Goal: Information Seeking & Learning: Find specific fact

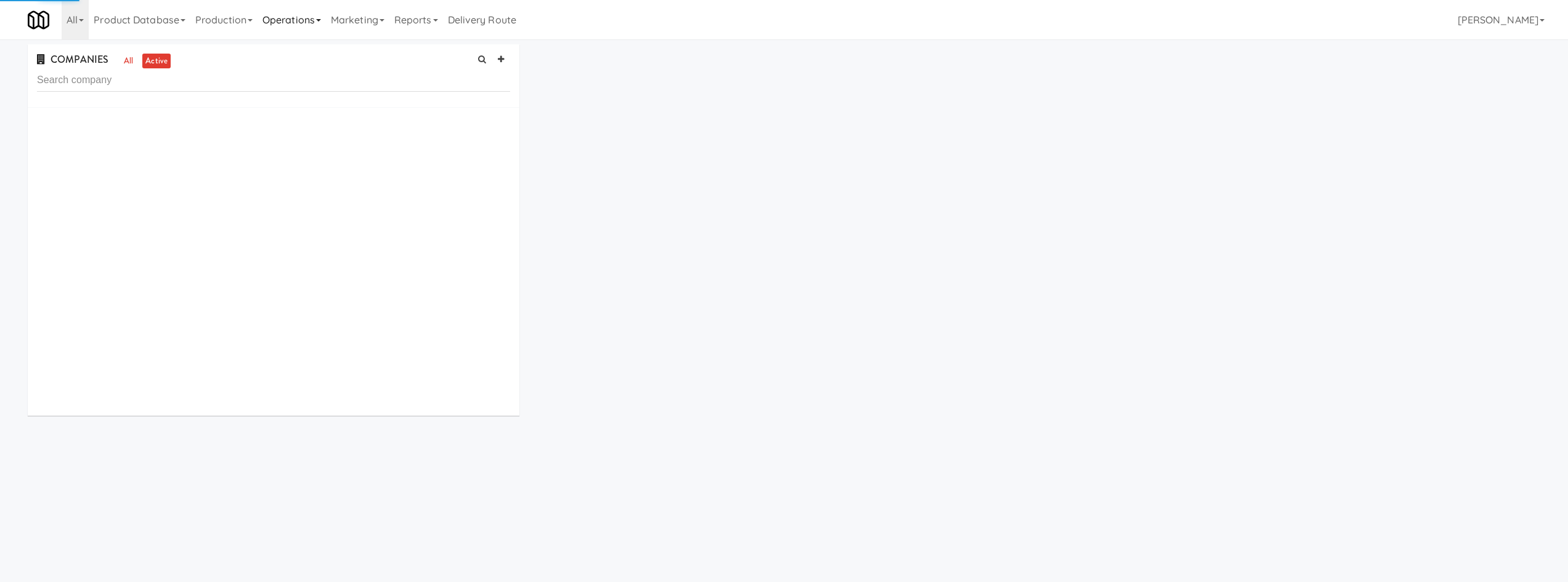
click at [296, 10] on link "Operations" at bounding box center [292, 20] width 68 height 39
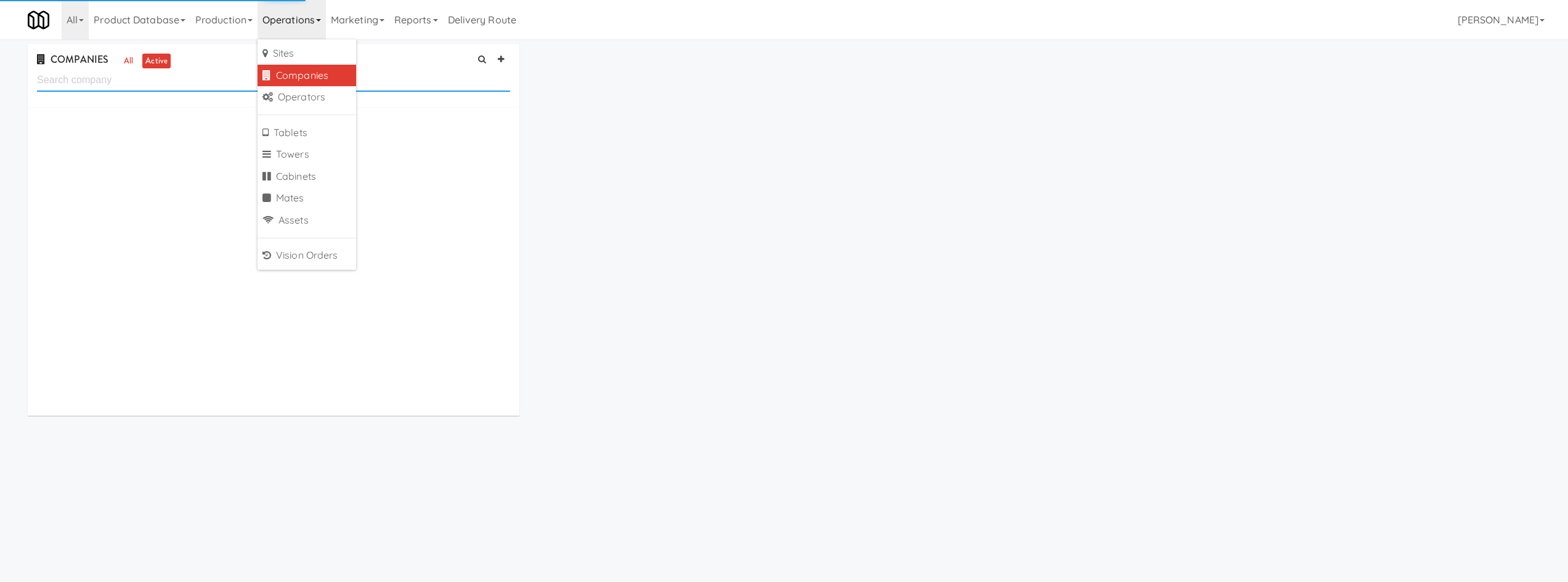
click at [144, 89] on input "text" at bounding box center [274, 80] width 473 height 23
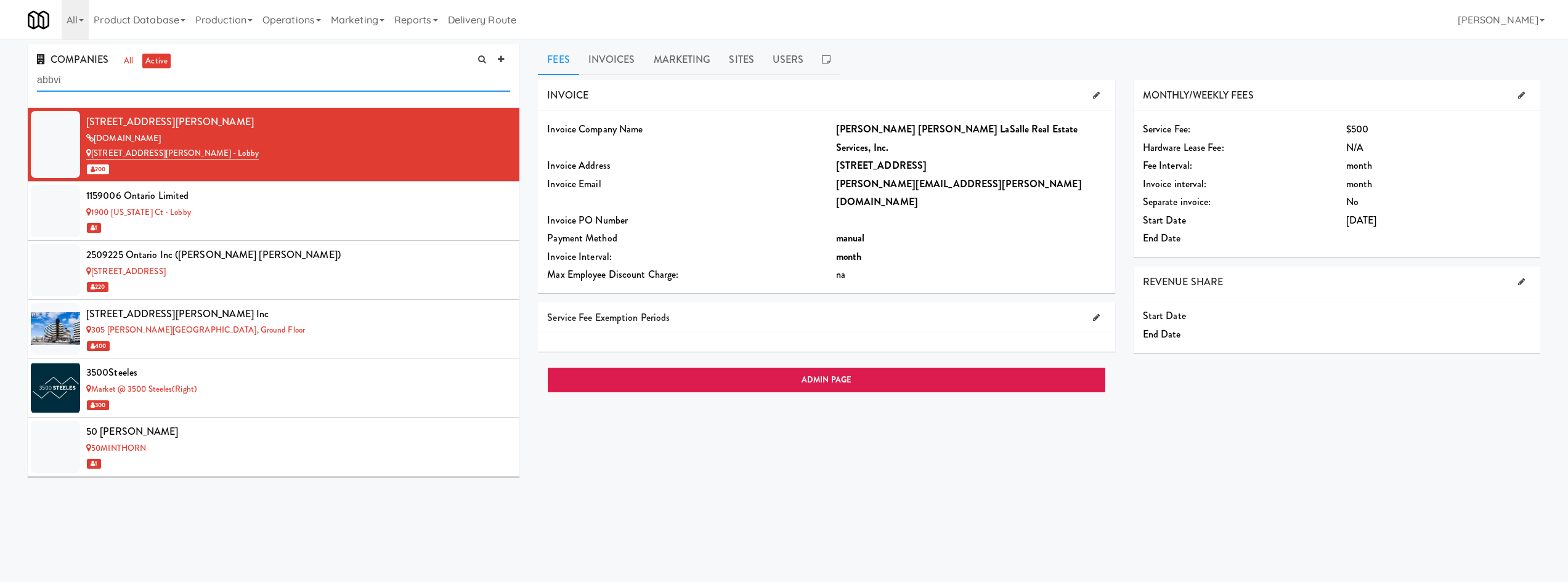
type input "abbvi"
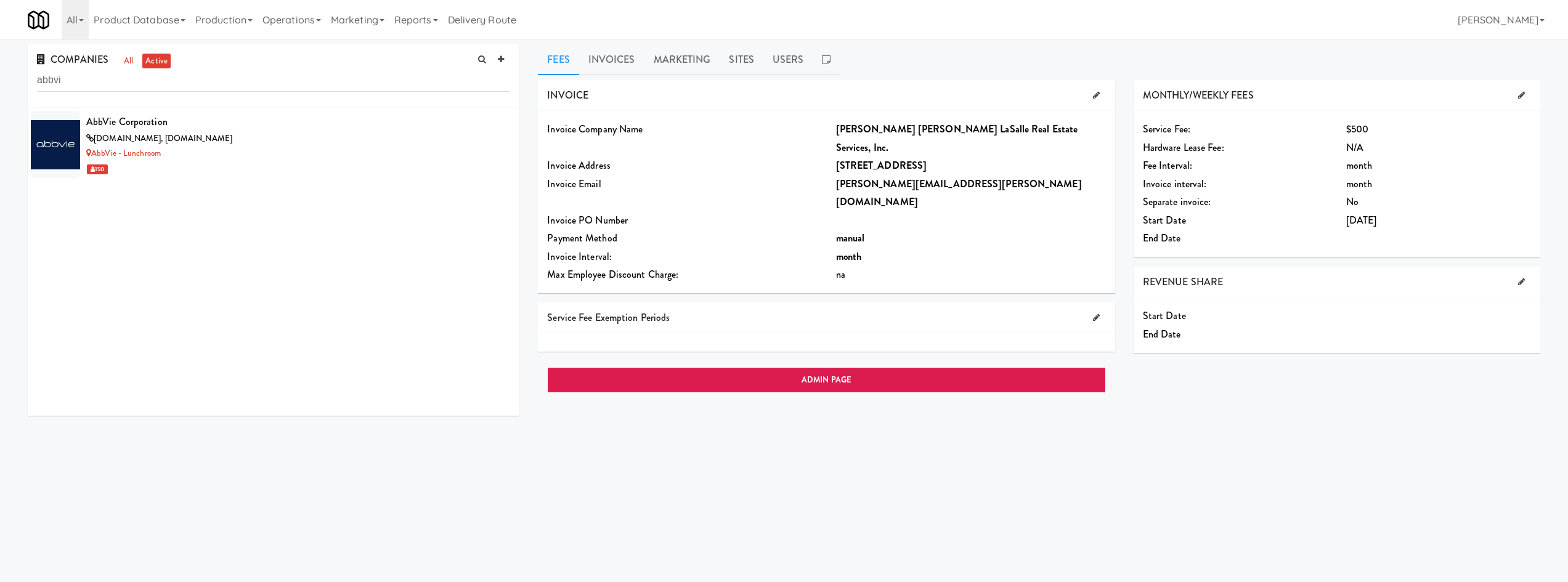
click at [290, 184] on div "AbbVie Corporation [DOMAIN_NAME], [DOMAIN_NAME] AbbVie - Lunchroom 150" at bounding box center [273, 262] width 491 height 308
click at [384, 140] on div "[DOMAIN_NAME], [DOMAIN_NAME]" at bounding box center [298, 139] width 424 height 16
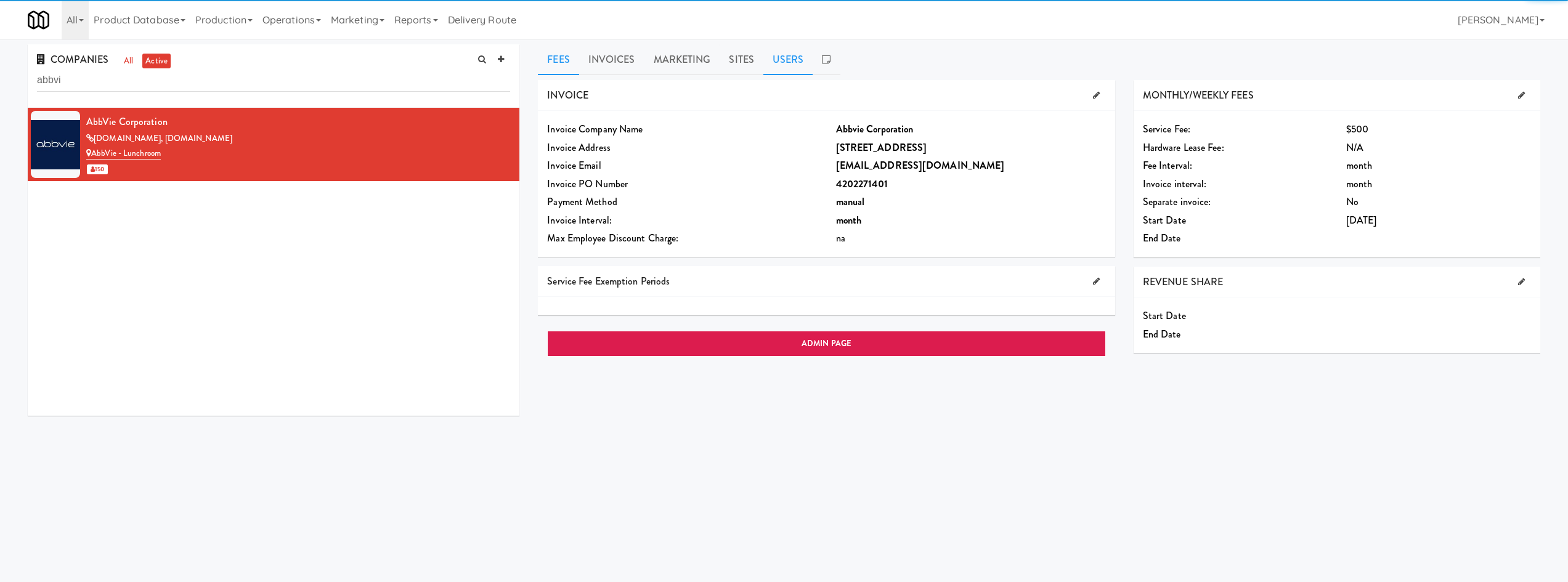
click at [785, 46] on link "Users" at bounding box center [788, 59] width 50 height 31
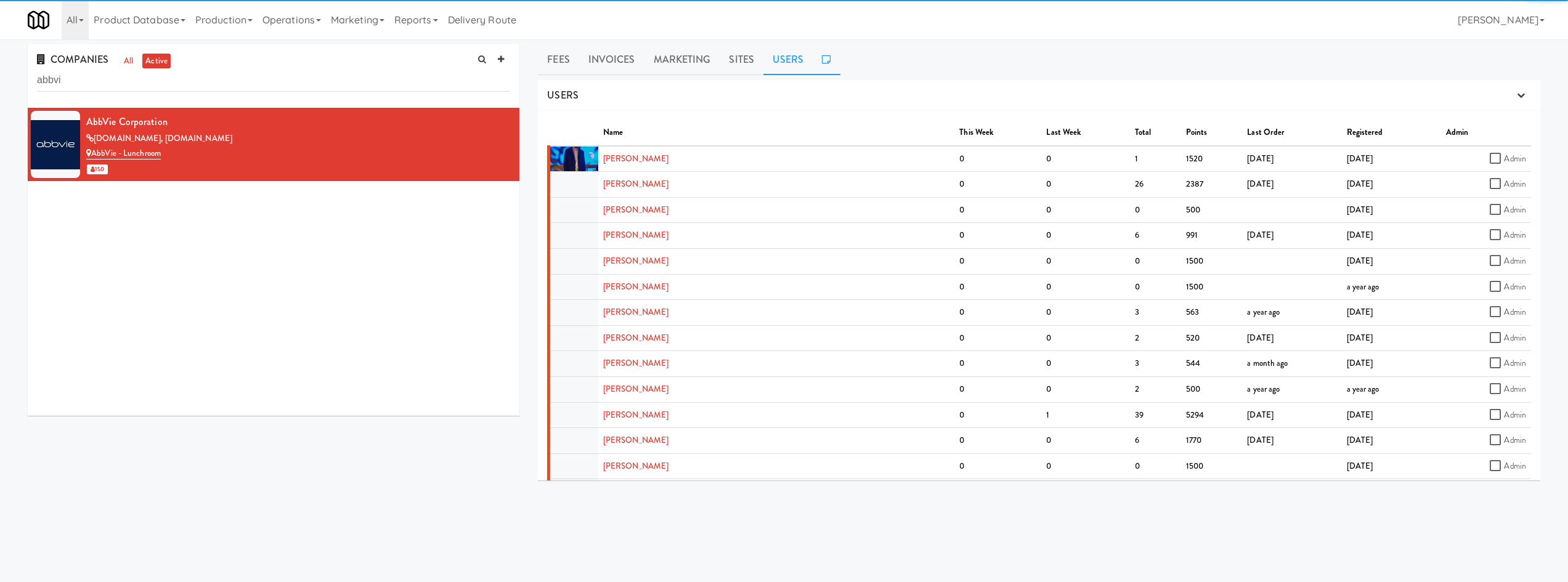
click at [822, 59] on icon at bounding box center [825, 59] width 9 height 10
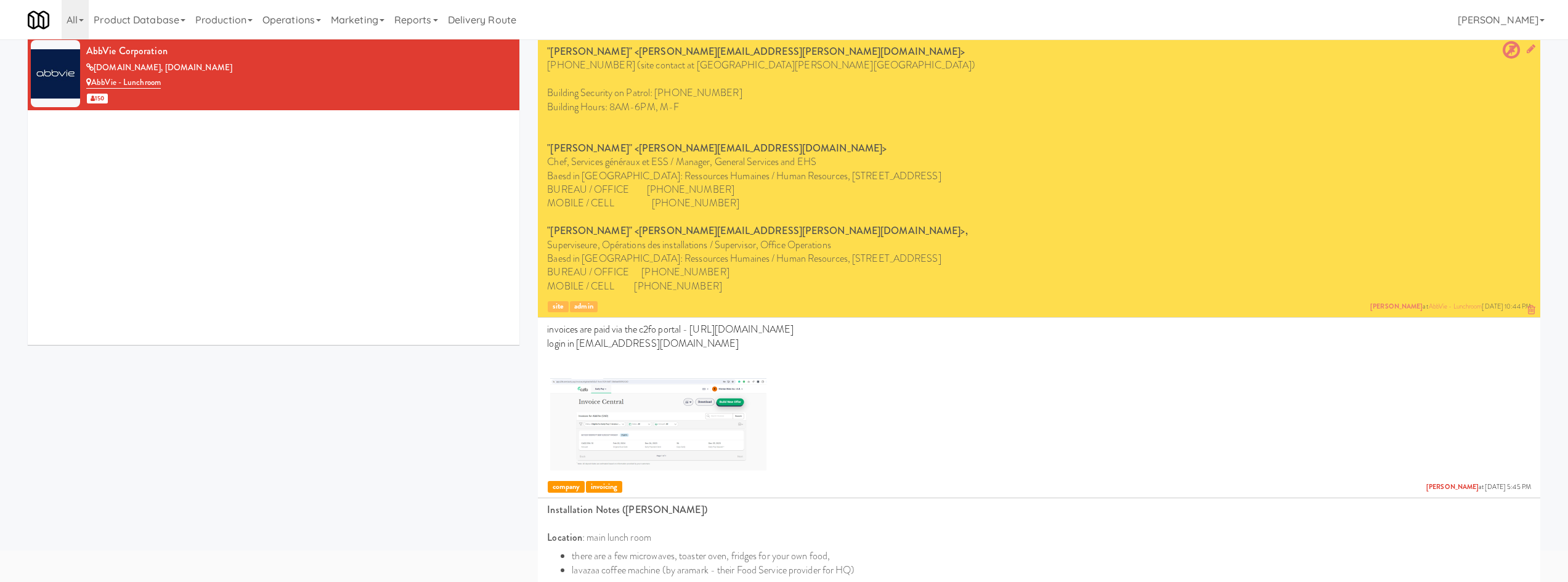
scroll to position [144, 0]
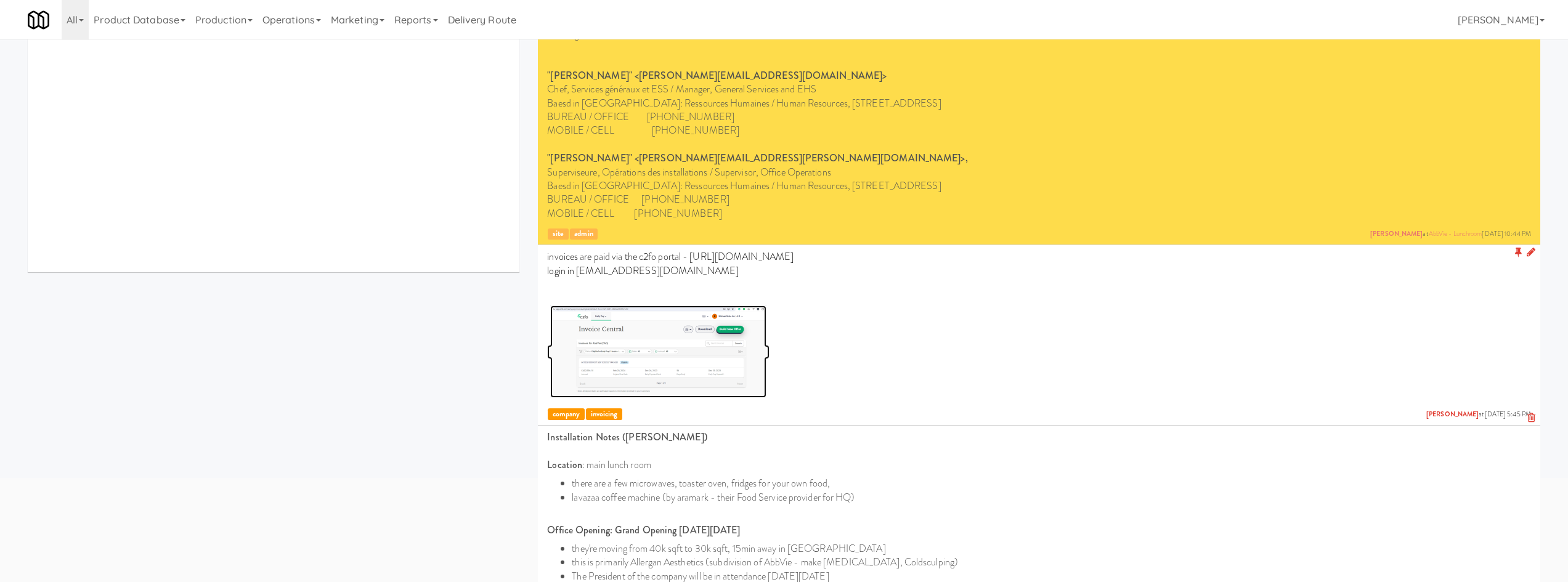
click at [691, 324] on img at bounding box center [658, 352] width 216 height 93
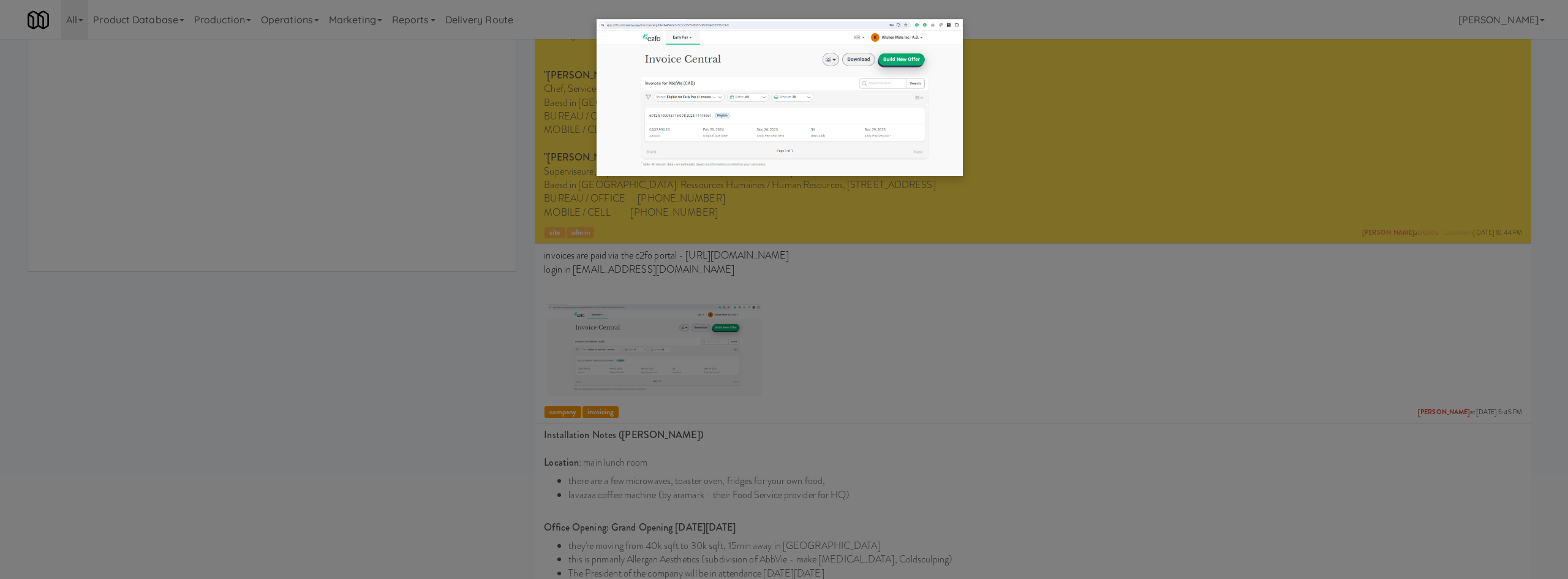
click at [492, 349] on div at bounding box center [784, 289] width 1568 height 579
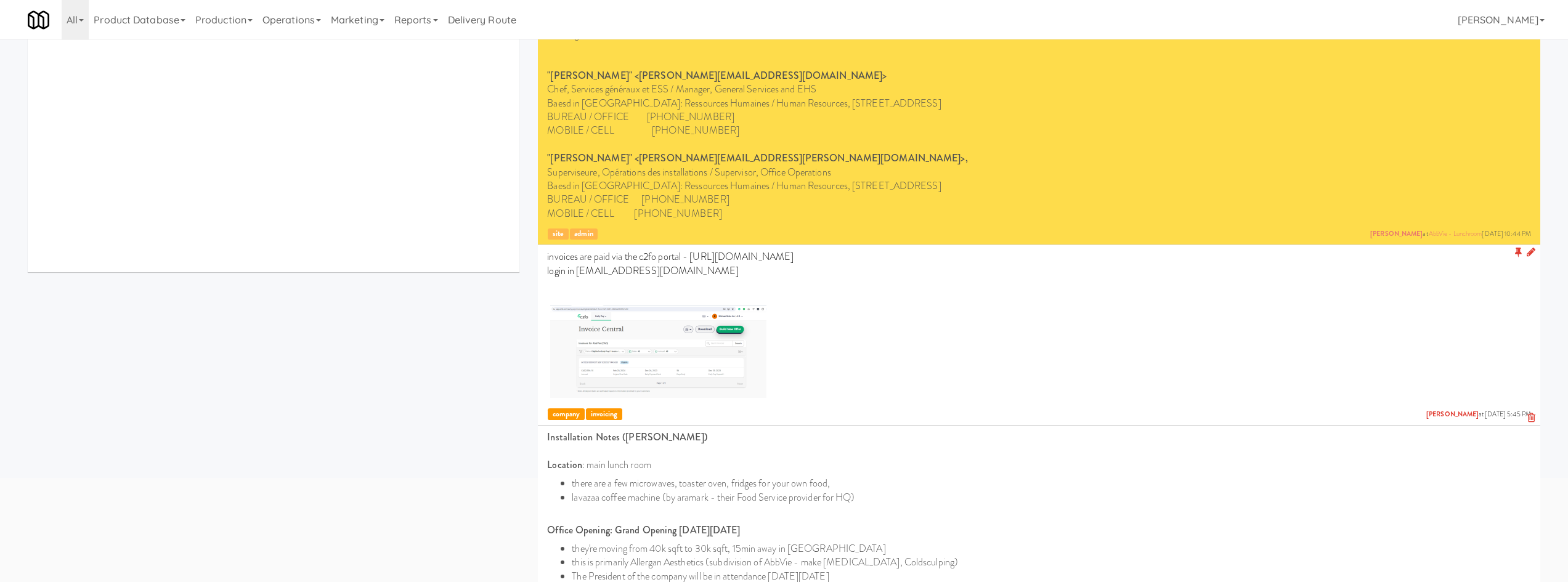
drag, startPoint x: 690, startPoint y: 261, endPoint x: 782, endPoint y: 258, distance: 92.0
click at [782, 258] on p "invoices are paid via the c2fo portal - [URL][DOMAIN_NAME]" at bounding box center [1039, 256] width 984 height 13
click at [683, 357] on img at bounding box center [658, 352] width 216 height 93
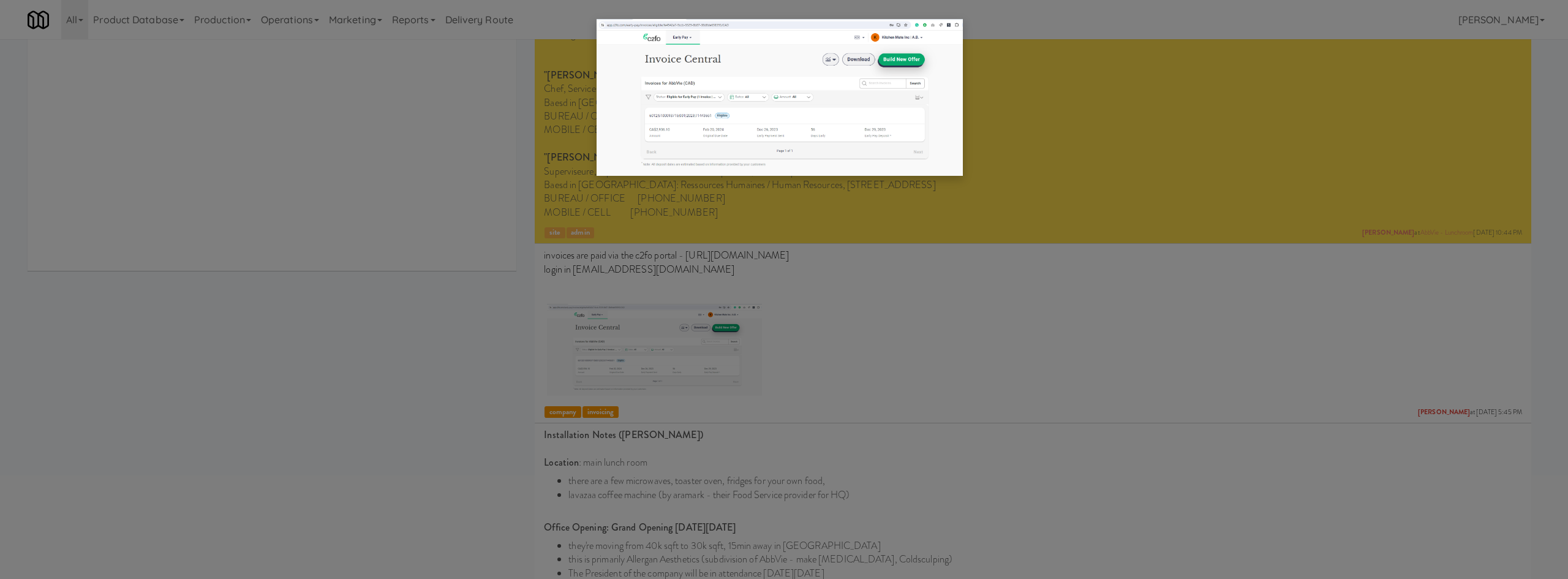
click at [435, 412] on div at bounding box center [784, 289] width 1568 height 579
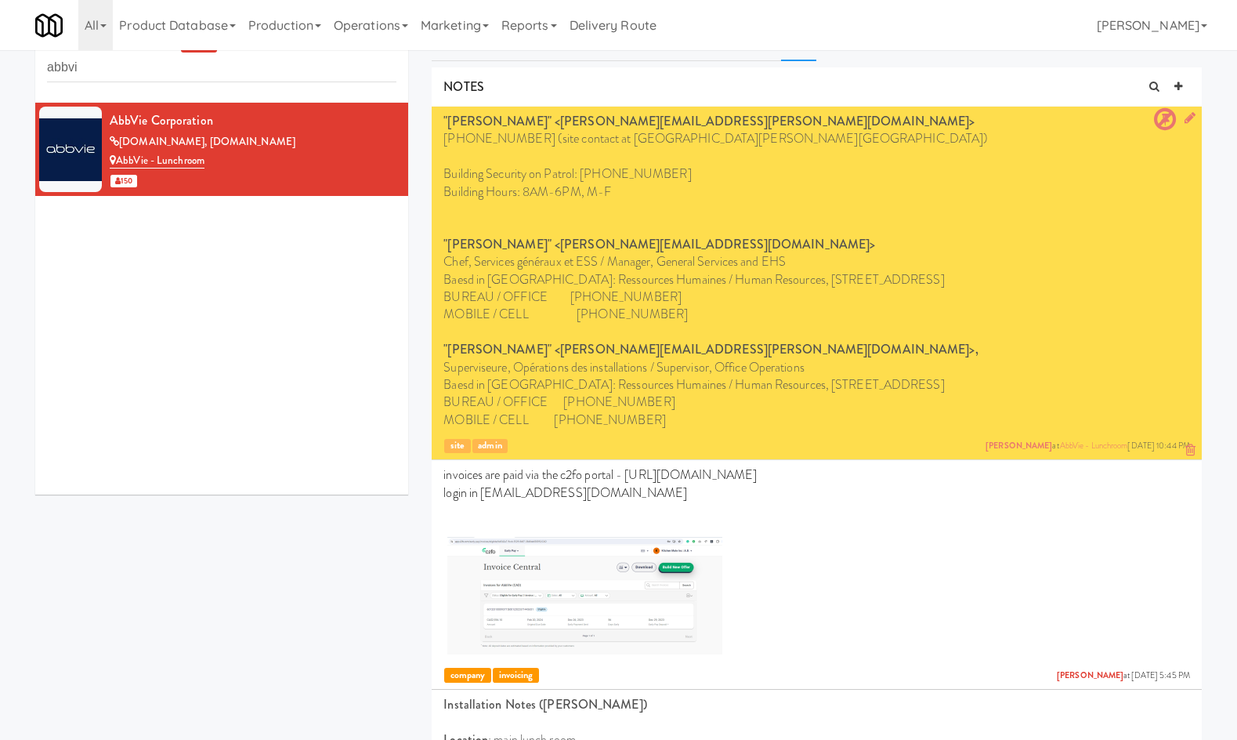
scroll to position [0, 0]
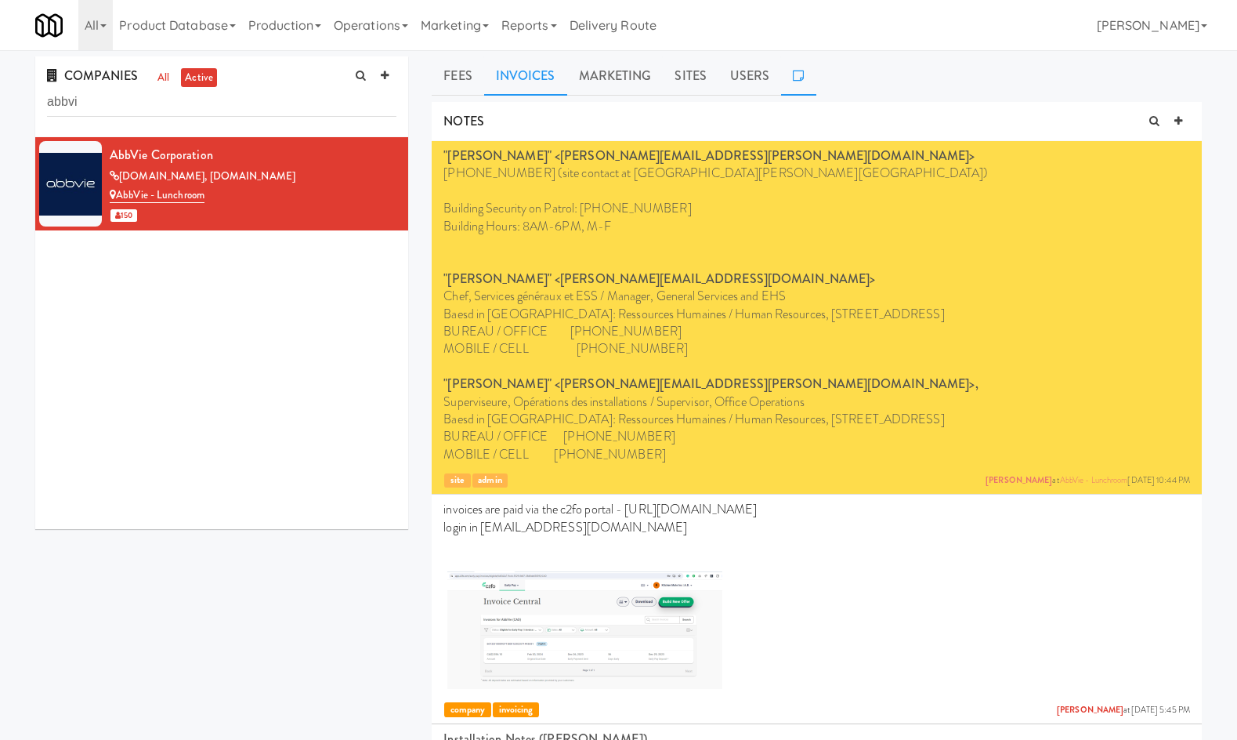
click at [536, 66] on link "Invoices" at bounding box center [525, 75] width 83 height 39
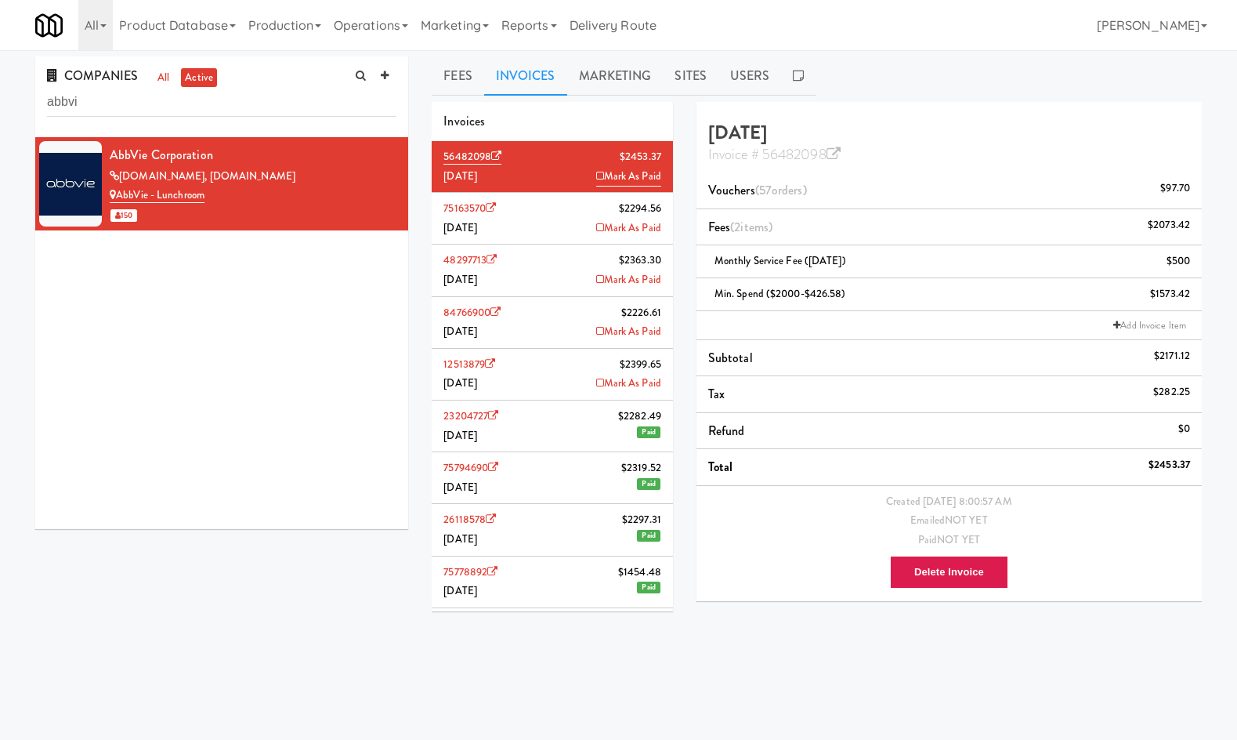
click at [531, 437] on li "23204727 $2282.49 [DATE] Paid" at bounding box center [552, 426] width 241 height 52
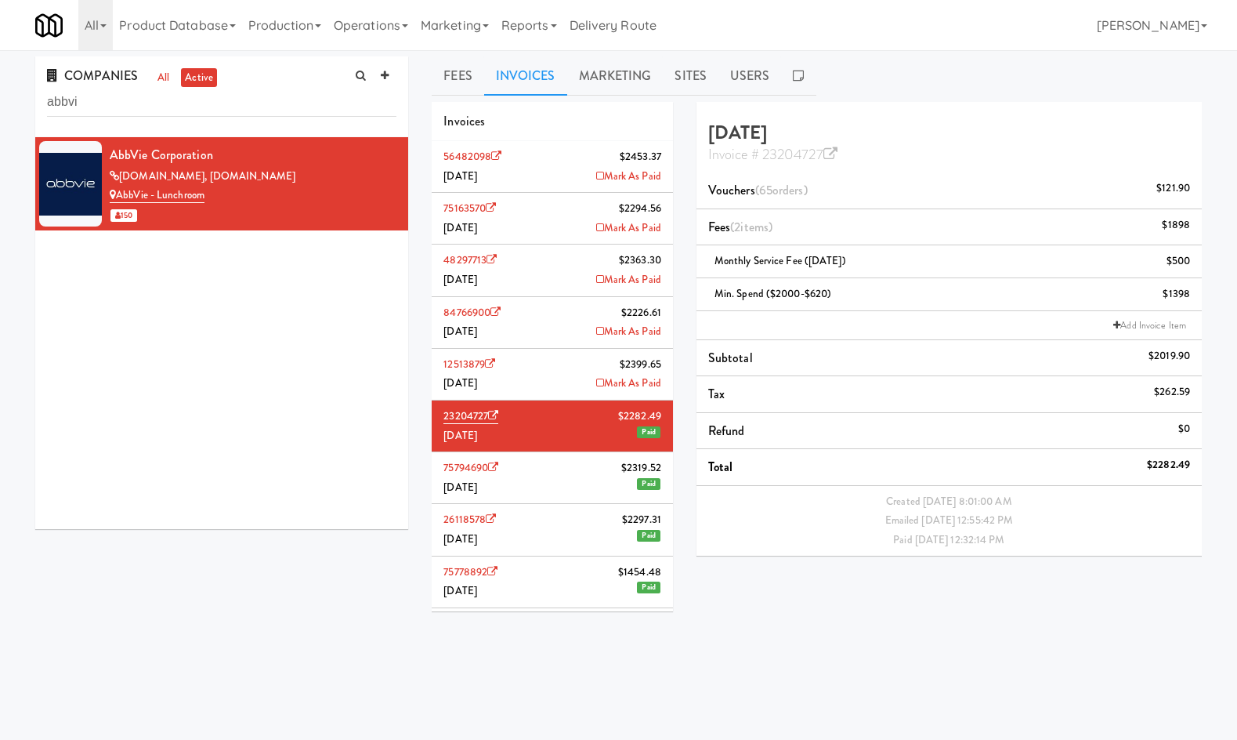
drag, startPoint x: 610, startPoint y: 415, endPoint x: 652, endPoint y: 418, distance: 42.4
click at [652, 416] on li "23204727 $2282.49 [DATE] Paid" at bounding box center [552, 426] width 241 height 52
click at [618, 418] on span "$2282.49" at bounding box center [639, 417] width 43 height 20
drag, startPoint x: 611, startPoint y: 420, endPoint x: 647, endPoint y: 418, distance: 36.1
click at [647, 418] on span "$2282.49" at bounding box center [639, 417] width 43 height 20
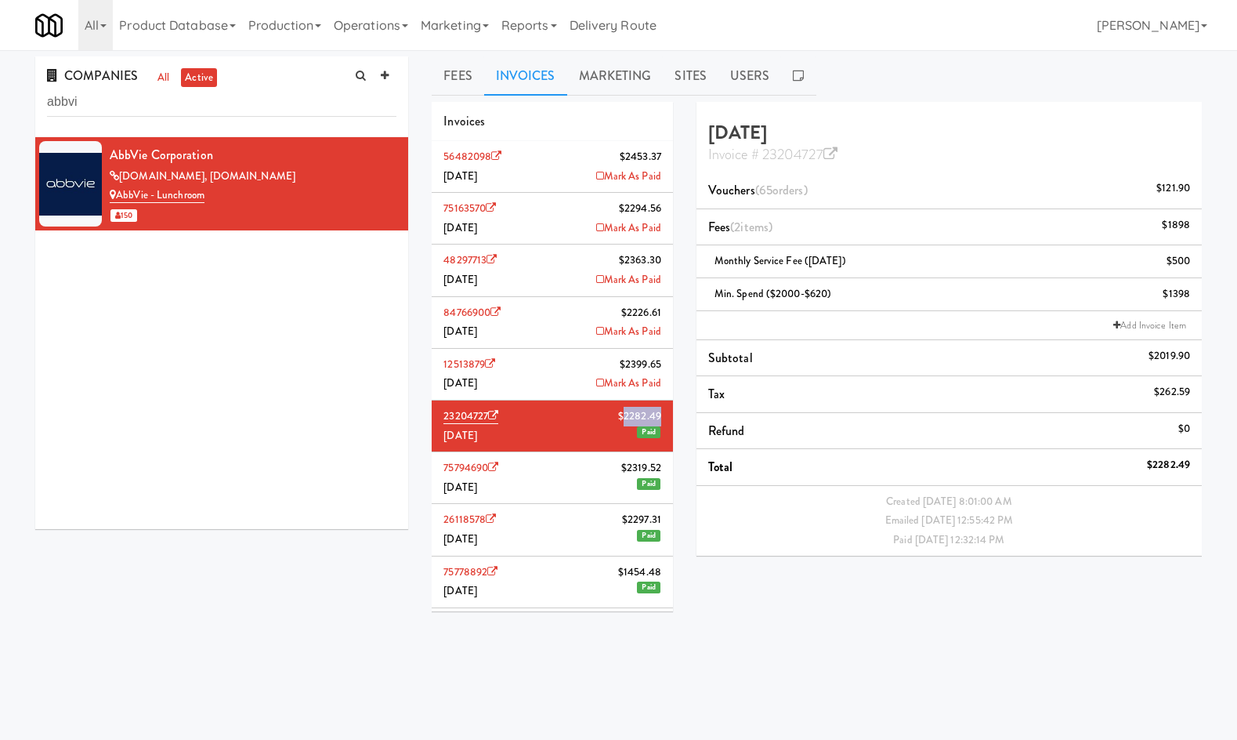
copy span "2282.49"
click at [832, 2] on div "All 325 Vending [URL][DOMAIN_NAME] 901 Smrt Mrkt [URL][DOMAIN_NAME] 9518002 [GE…" at bounding box center [618, 25] width 1167 height 50
click at [834, 78] on ul "Fees Invoices Marketing Sites Users" at bounding box center [817, 75] width 770 height 39
click at [788, 74] on link at bounding box center [798, 75] width 34 height 39
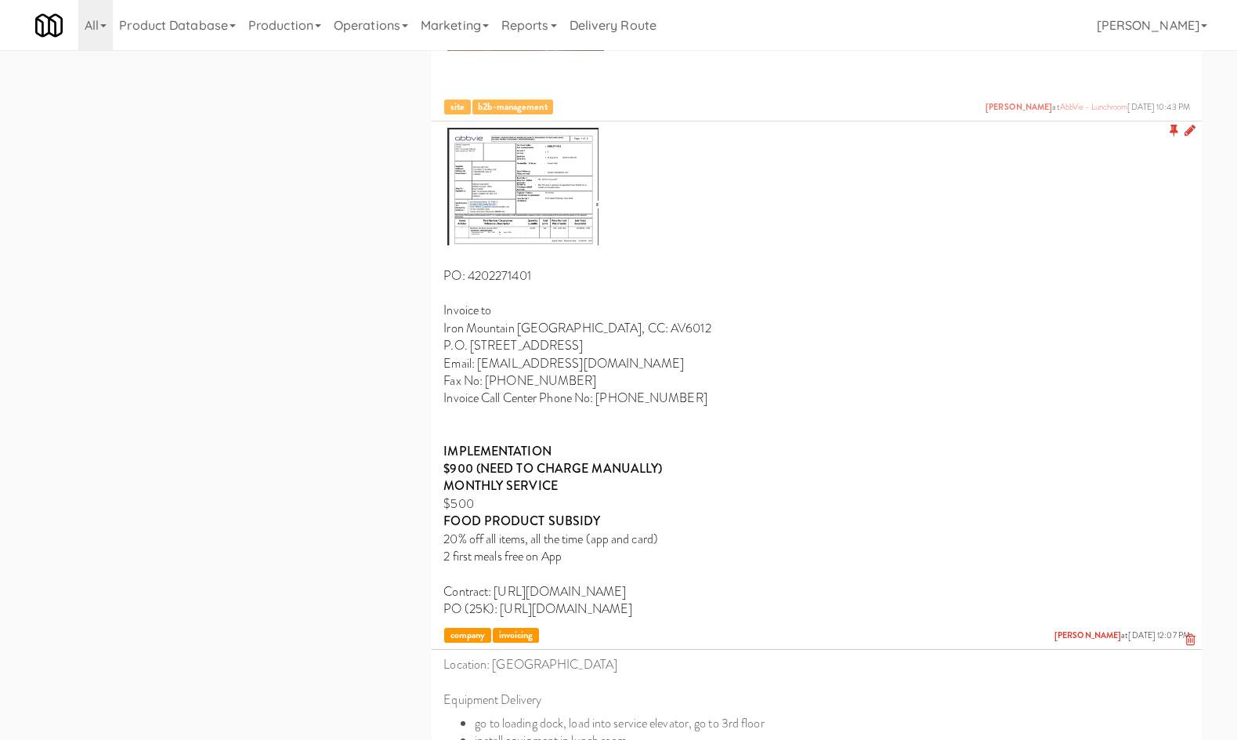
scroll to position [2012, 0]
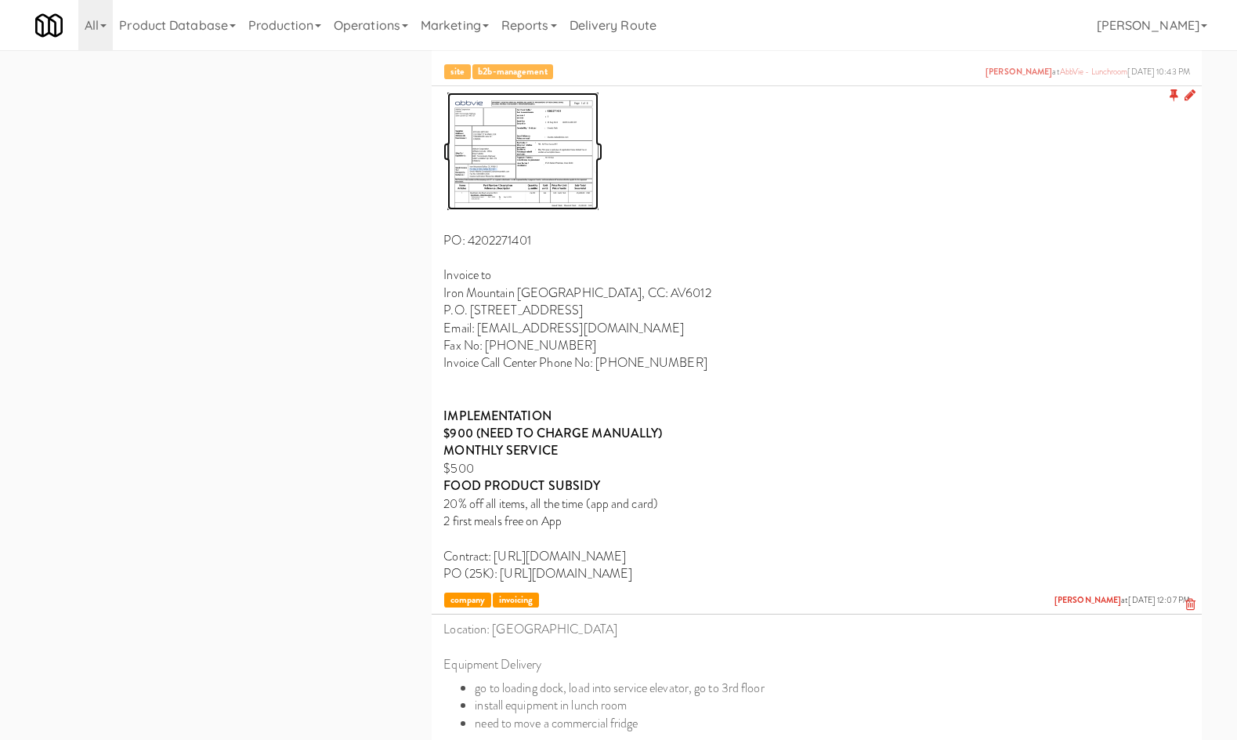
click at [557, 201] on img at bounding box center [522, 151] width 151 height 118
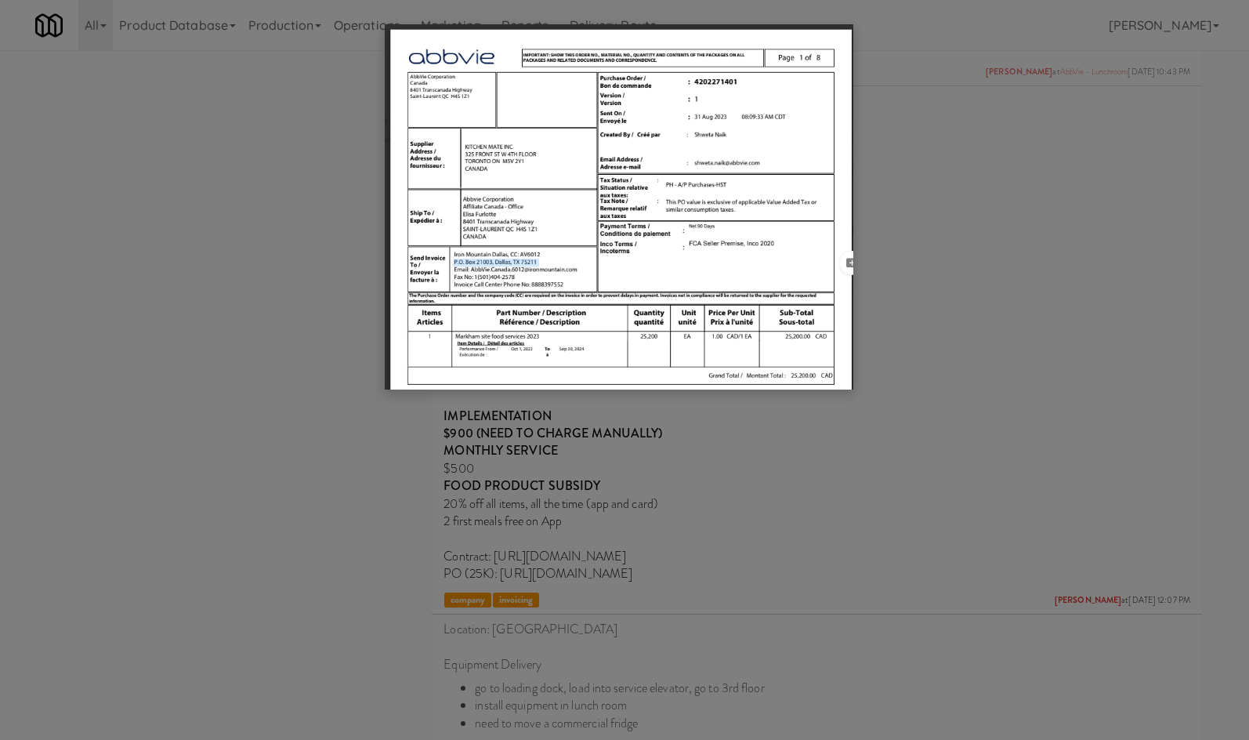
click at [249, 306] on div at bounding box center [624, 370] width 1249 height 740
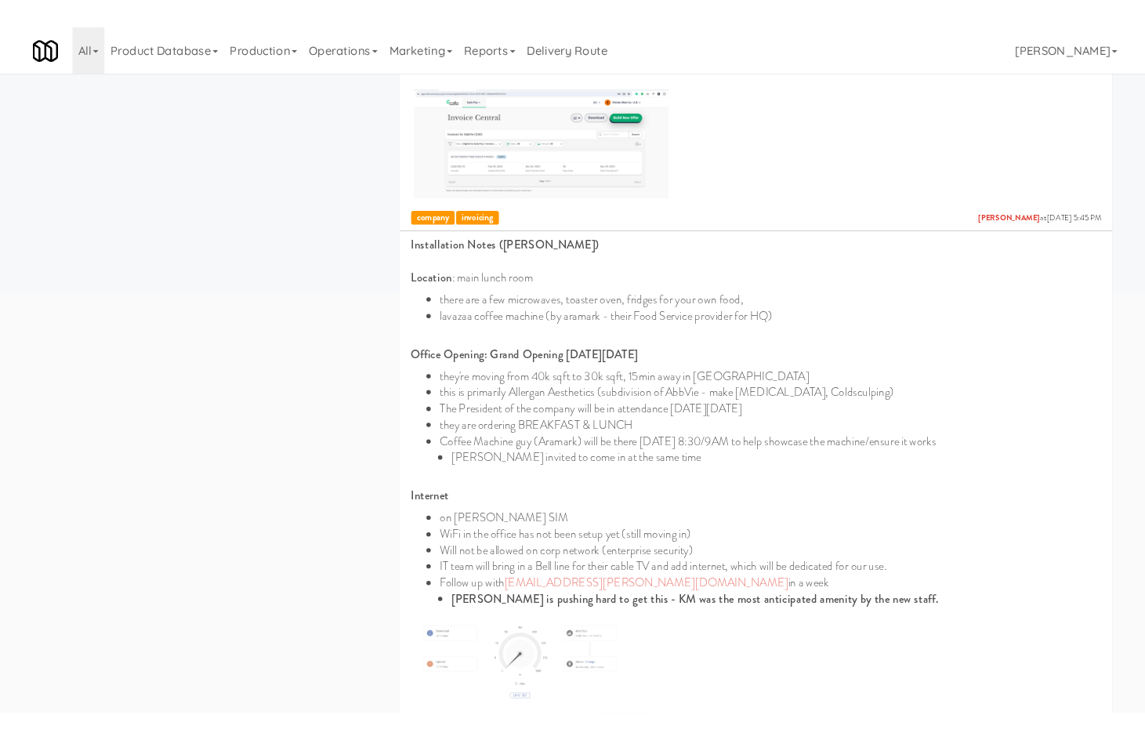
scroll to position [183, 0]
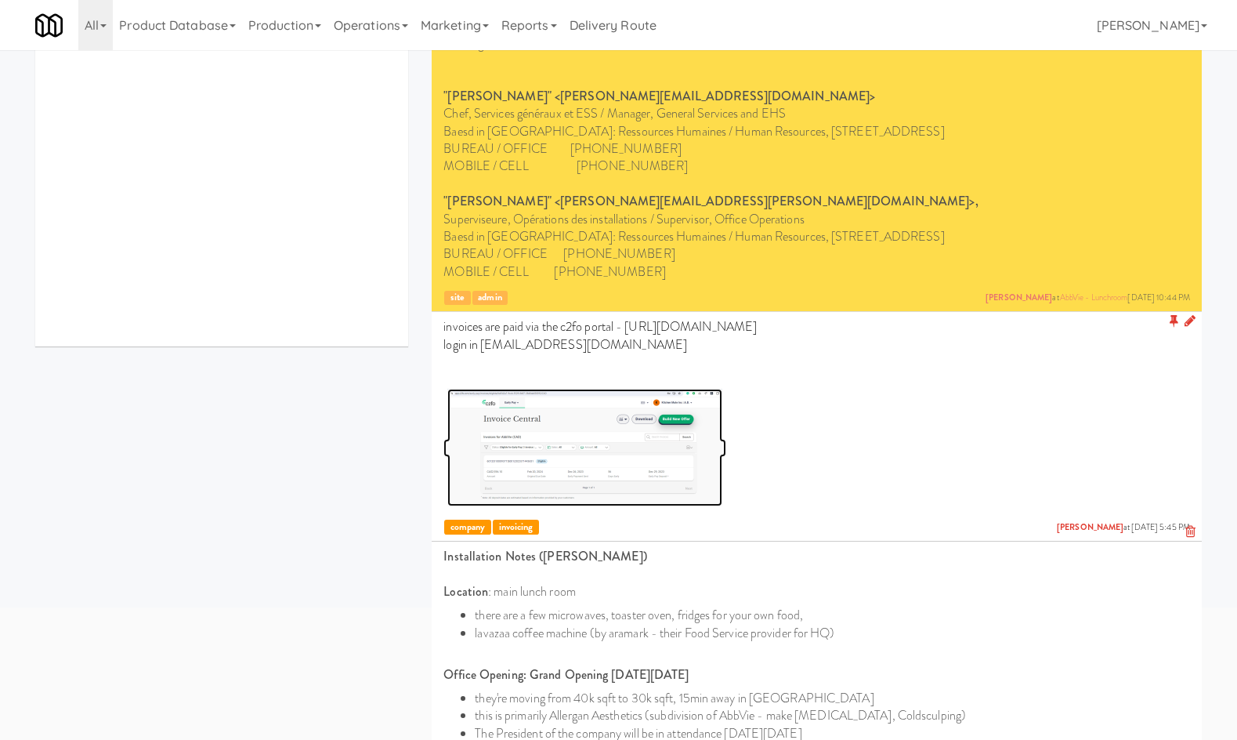
click at [569, 429] on img at bounding box center [584, 448] width 275 height 118
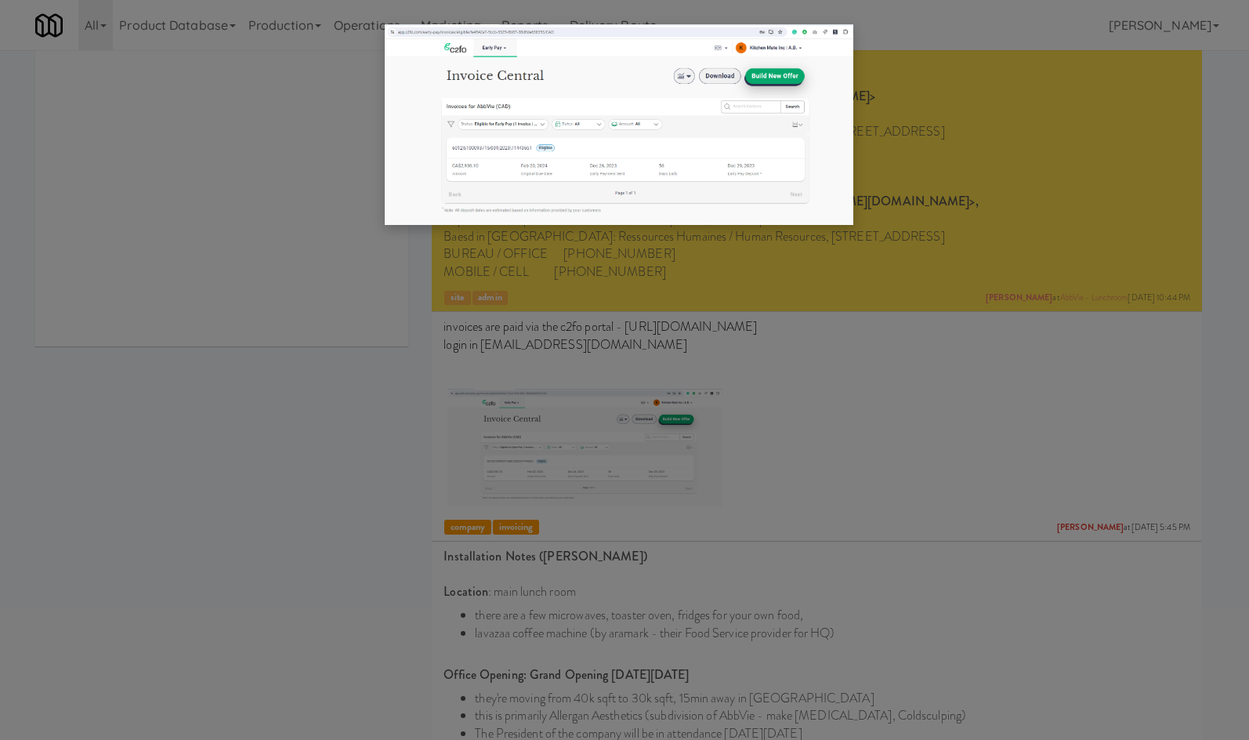
drag, startPoint x: 303, startPoint y: 476, endPoint x: 368, endPoint y: 526, distance: 82.1
click at [302, 475] on div at bounding box center [624, 370] width 1249 height 740
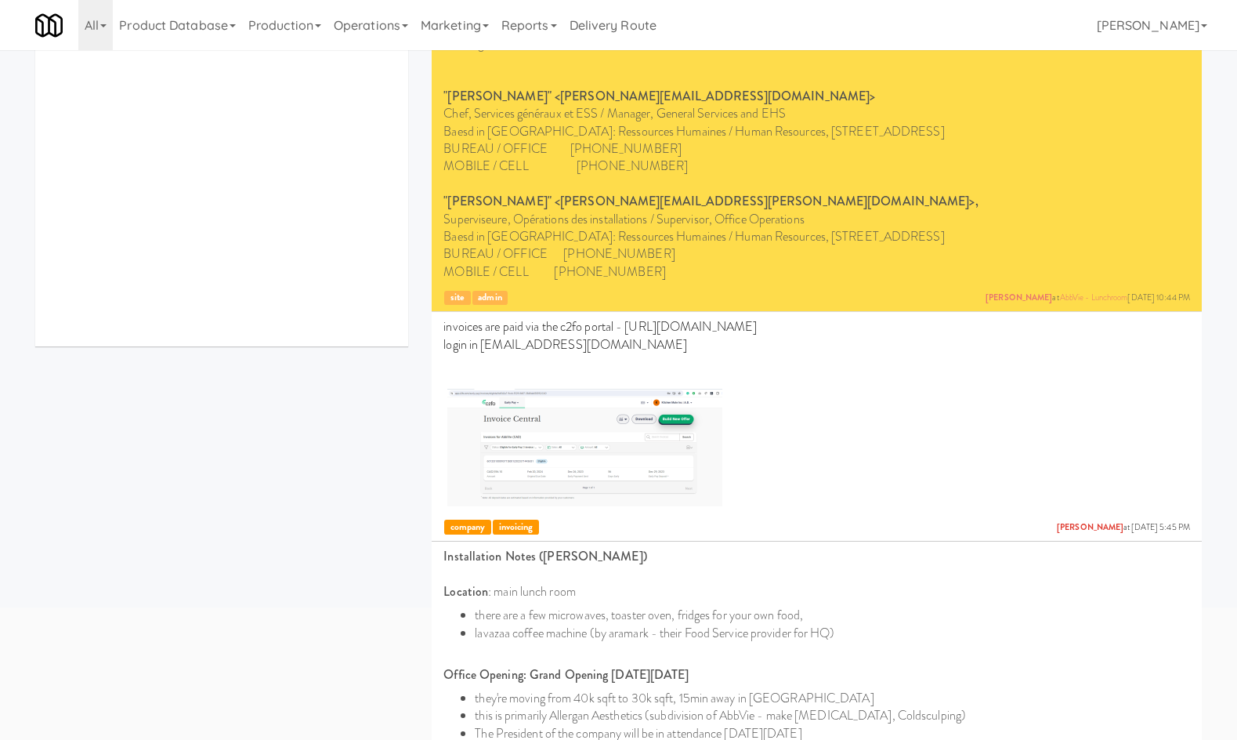
drag, startPoint x: 222, startPoint y: 426, endPoint x: 244, endPoint y: 430, distance: 22.3
